Goal: Navigation & Orientation: Find specific page/section

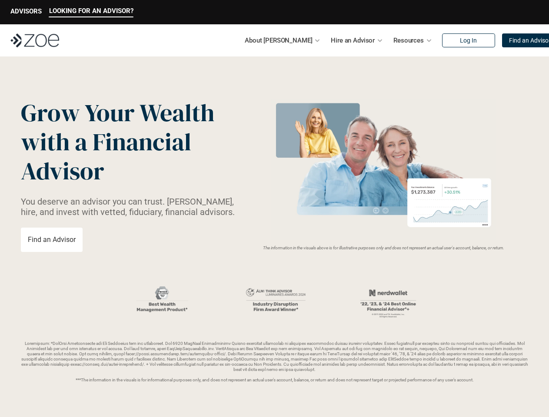
click at [274, 208] on img at bounding box center [384, 169] width 232 height 141
click at [91, 12] on p "LOOKING FOR AN ADVISOR?" at bounding box center [91, 11] width 84 height 8
click at [26, 12] on p "ADVISORS" at bounding box center [25, 11] width 31 height 8
